Goal: Task Accomplishment & Management: Manage account settings

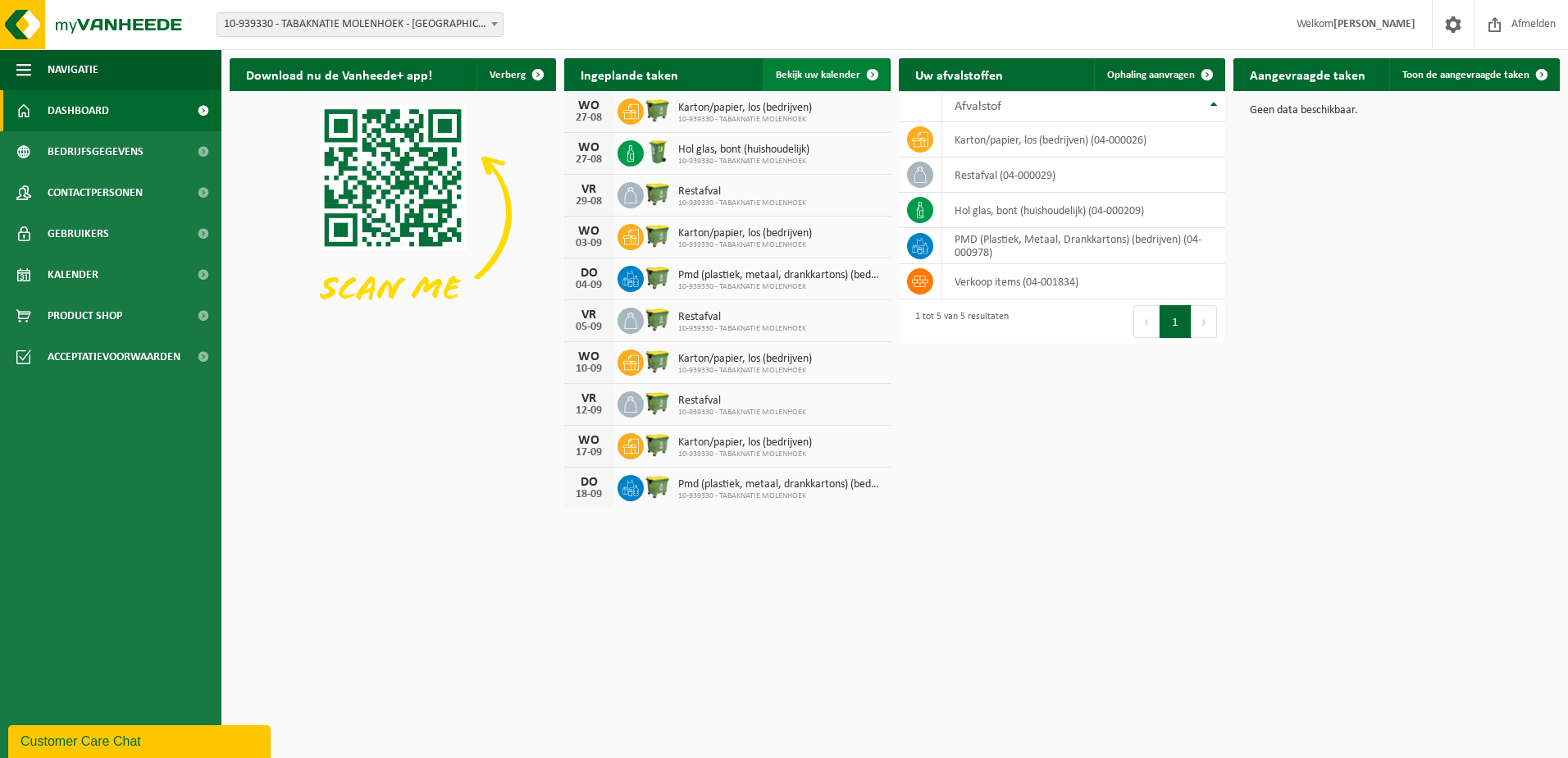
click at [810, 67] on link "Bekijk uw kalender" at bounding box center [826, 74] width 126 height 33
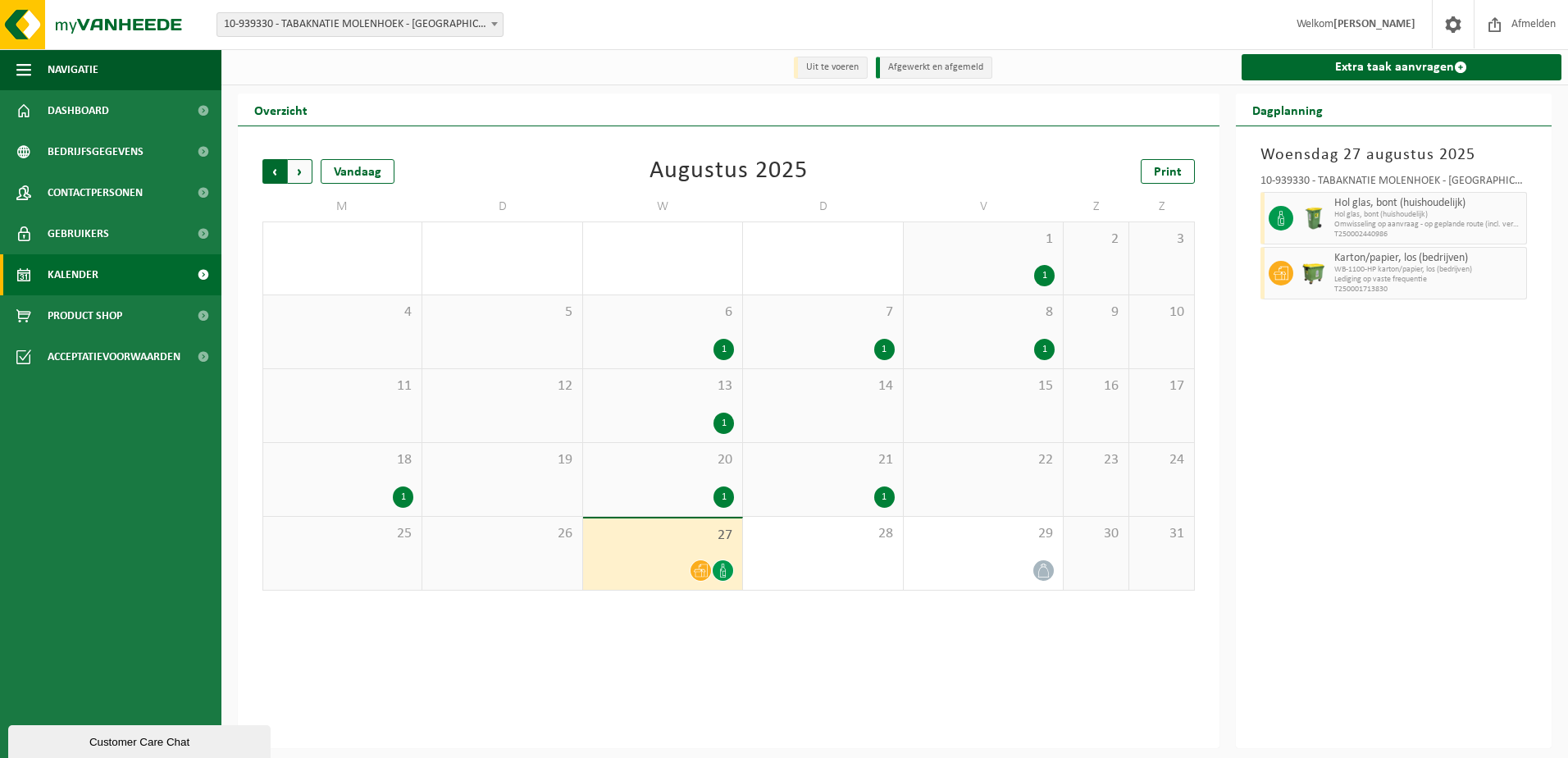
click at [303, 176] on span "Volgende" at bounding box center [299, 171] width 24 height 24
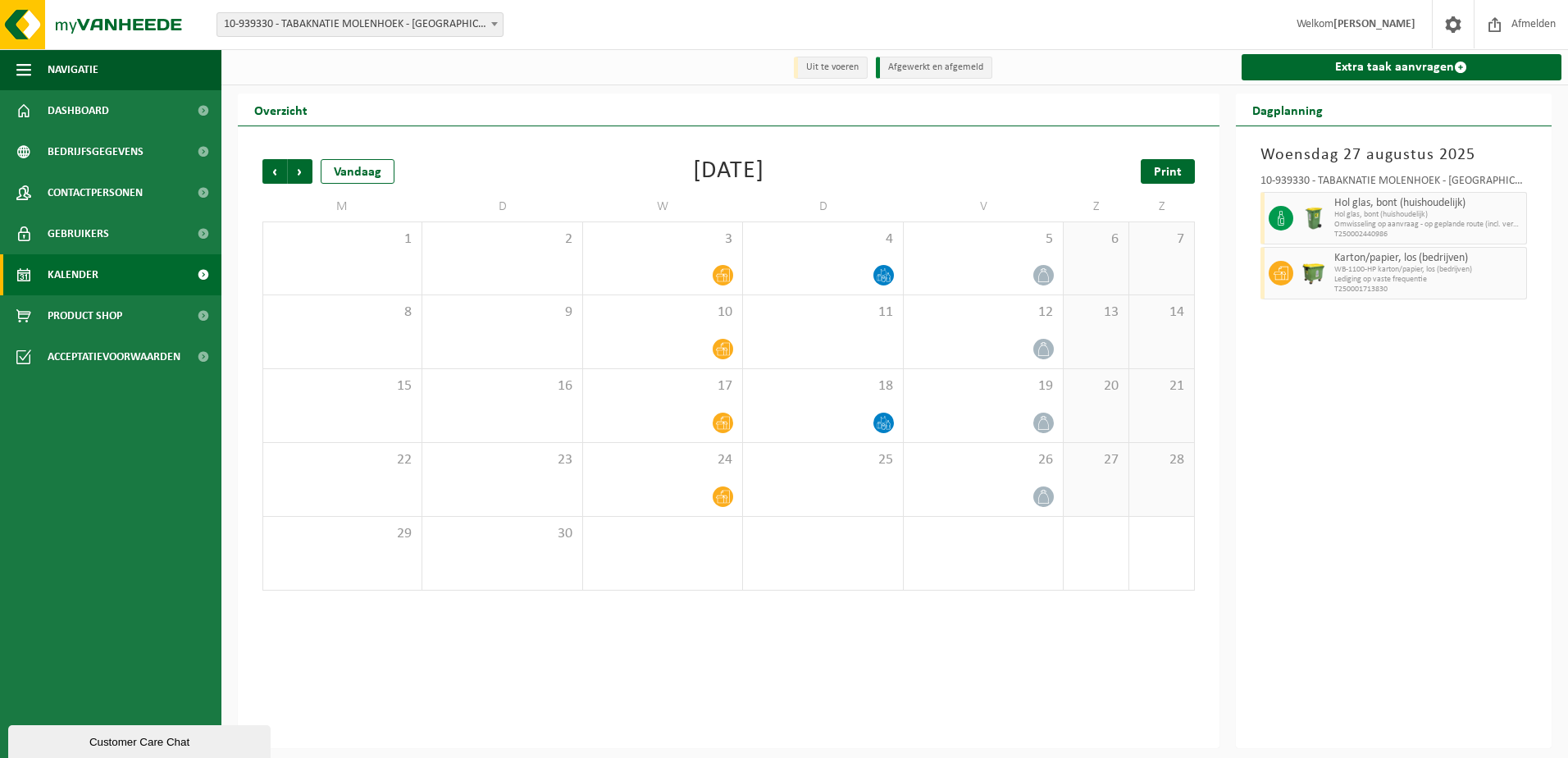
click at [1180, 179] on span "Print" at bounding box center [1167, 172] width 28 height 13
